Goal: Information Seeking & Learning: Learn about a topic

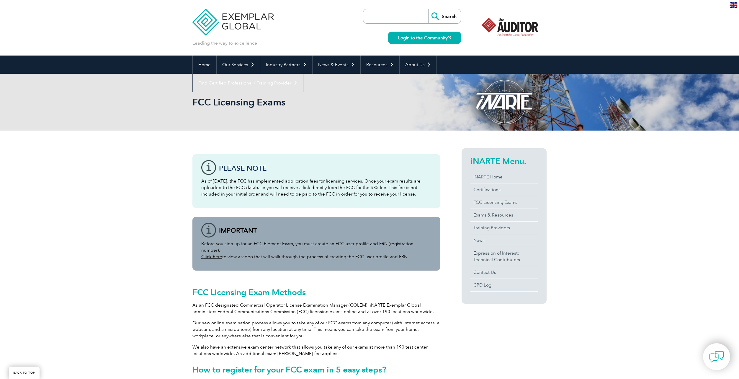
scroll to position [502, 0]
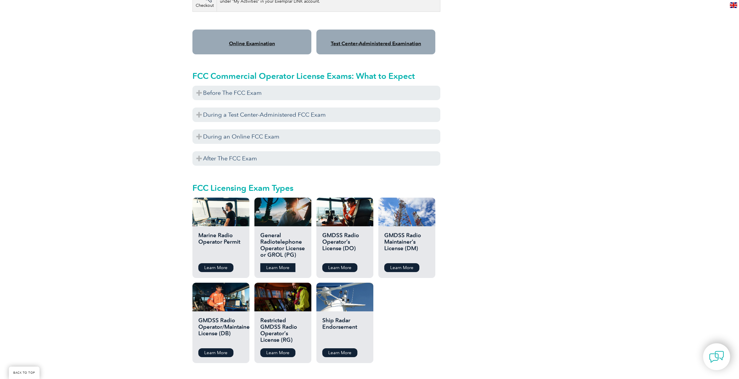
click at [281, 263] on link "Learn More" at bounding box center [277, 267] width 35 height 9
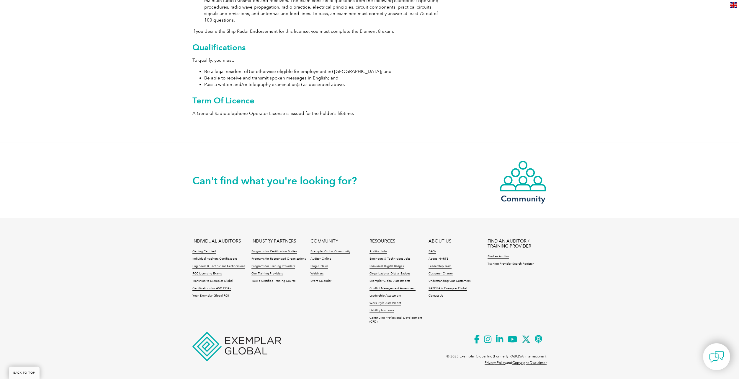
scroll to position [117, 0]
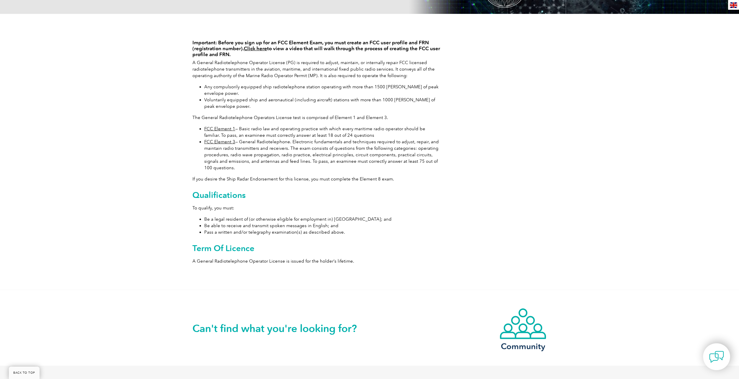
click at [221, 132] on li "FCC Element 1 — Basic radio law and operating practice with which every maritim…" at bounding box center [322, 131] width 236 height 13
click at [223, 129] on link "FCC Element 1" at bounding box center [219, 128] width 31 height 5
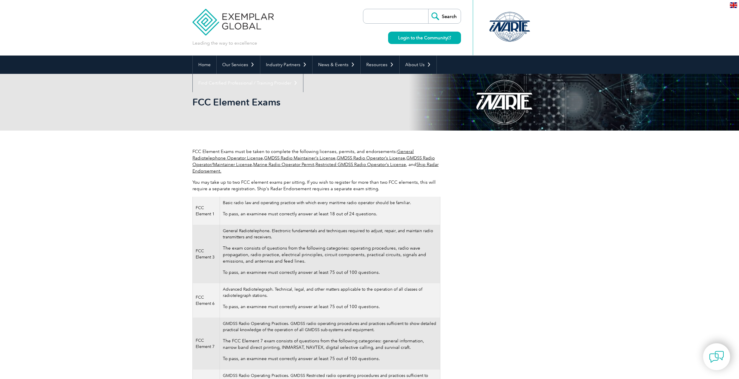
click at [333, 208] on td "Basic radio law and operating practice with which every maritime radio operator…" at bounding box center [330, 210] width 220 height 28
click at [315, 211] on p "To pass, an examinee must correctly answer at least 18 out of 24 questions." at bounding box center [330, 213] width 214 height 6
click at [254, 209] on td "Basic radio law and operating practice with which every maritime radio operator…" at bounding box center [330, 210] width 220 height 28
click at [167, 152] on div "FCC Element Exams must be taken to complete the following licenses, permits, an…" at bounding box center [369, 336] width 739 height 413
click at [245, 157] on link "General Radiotelephone Operator License" at bounding box center [302, 155] width 221 height 12
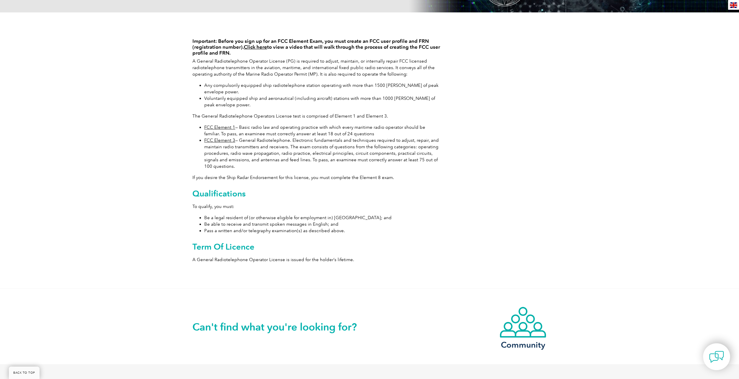
scroll to position [148, 0]
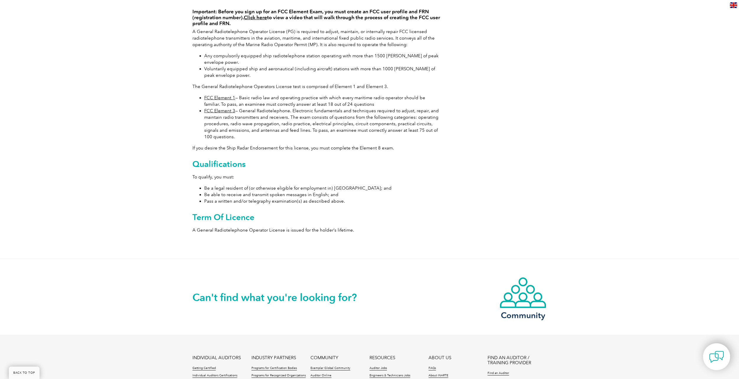
click at [251, 227] on p "A General Radiotelephone Operator License is issued for the holder’s lifetime." at bounding box center [316, 230] width 248 height 6
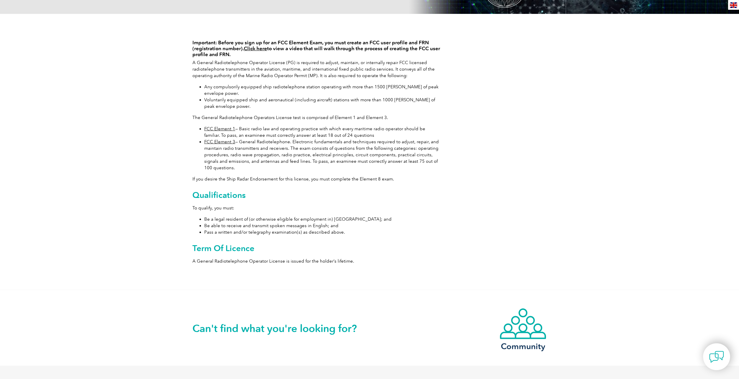
scroll to position [0, 0]
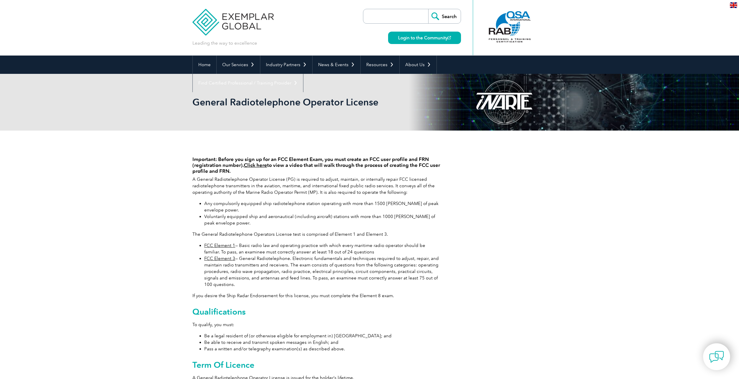
click at [511, 171] on div "Important: Before you sign up for an FCC Element Exam, you must create an FCC u…" at bounding box center [369, 268] width 354 height 276
drag, startPoint x: 430, startPoint y: 165, endPoint x: 425, endPoint y: 165, distance: 4.4
click at [430, 165] on h4 "Important: Before you sign up for an FCC Element Exam, you must create an FCC u…" at bounding box center [316, 165] width 248 height 18
click at [381, 161] on h4 "Important: Before you sign up for an FCC Element Exam, you must create an FCC u…" at bounding box center [316, 165] width 248 height 18
click at [713, 348] on div at bounding box center [716, 356] width 32 height 32
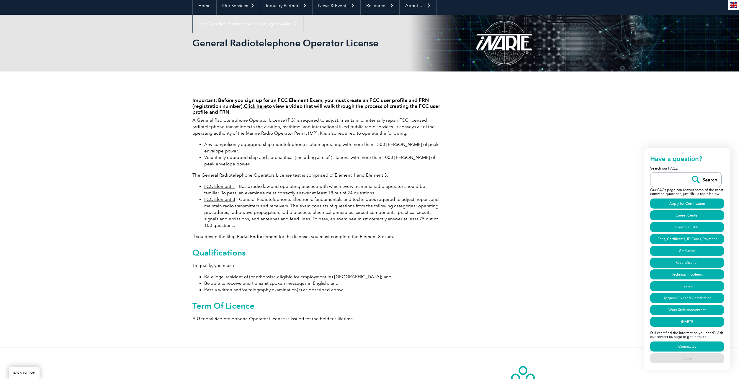
scroll to position [118, 0]
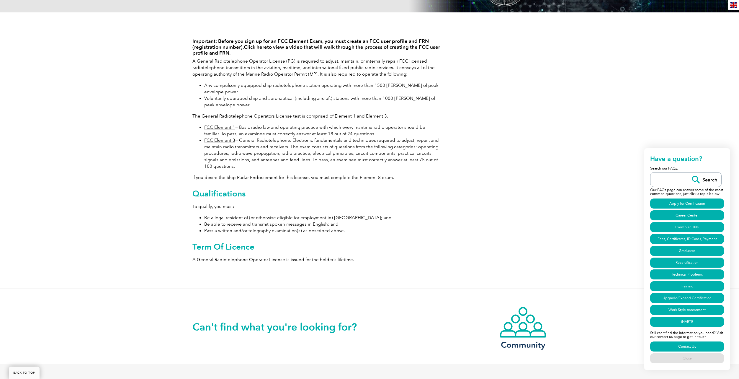
click at [582, 225] on div "Important: Before you sign up for an FCC Element Exam, you must create an FCC u…" at bounding box center [369, 150] width 739 height 276
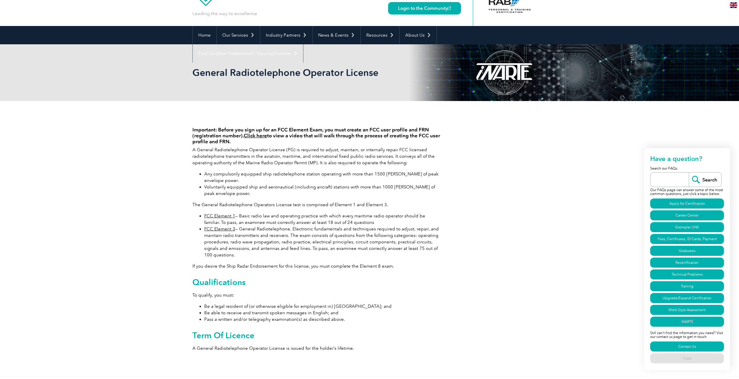
scroll to position [0, 0]
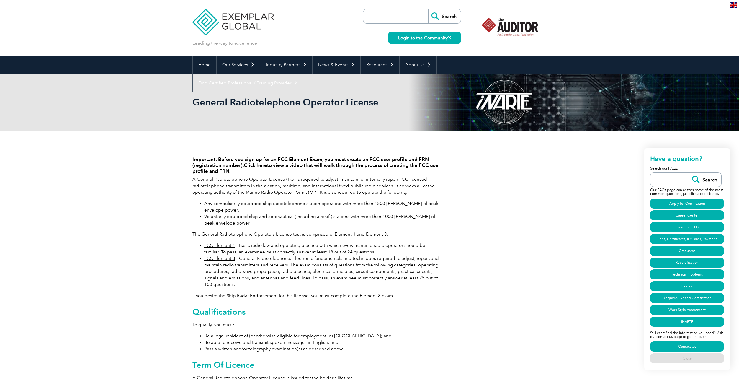
click at [486, 206] on div "Important: Before you sign up for an FCC Element Exam, you must create an FCC u…" at bounding box center [369, 268] width 354 height 276
drag, startPoint x: 551, startPoint y: 195, endPoint x: 553, endPoint y: 207, distance: 12.8
click at [553, 195] on div "Important: Before you sign up for an FCC Element Exam, you must create an FCC u…" at bounding box center [369, 268] width 739 height 276
click at [146, 120] on div "General Radiotelephone Operator License" at bounding box center [369, 102] width 739 height 57
click at [528, 214] on div "Important: Before you sign up for an FCC Element Exam, you must create an FCC u…" at bounding box center [369, 268] width 354 height 276
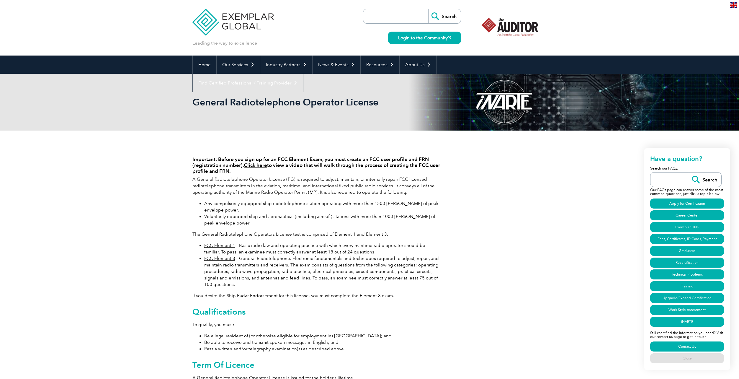
click at [99, 207] on div "Important: Before you sign up for an FCC Element Exam, you must create an FCC u…" at bounding box center [369, 268] width 739 height 276
click at [133, 212] on div "Important: Before you sign up for an FCC Element Exam, you must create an FCC u…" at bounding box center [369, 268] width 739 height 276
